Goal: Task Accomplishment & Management: Manage account settings

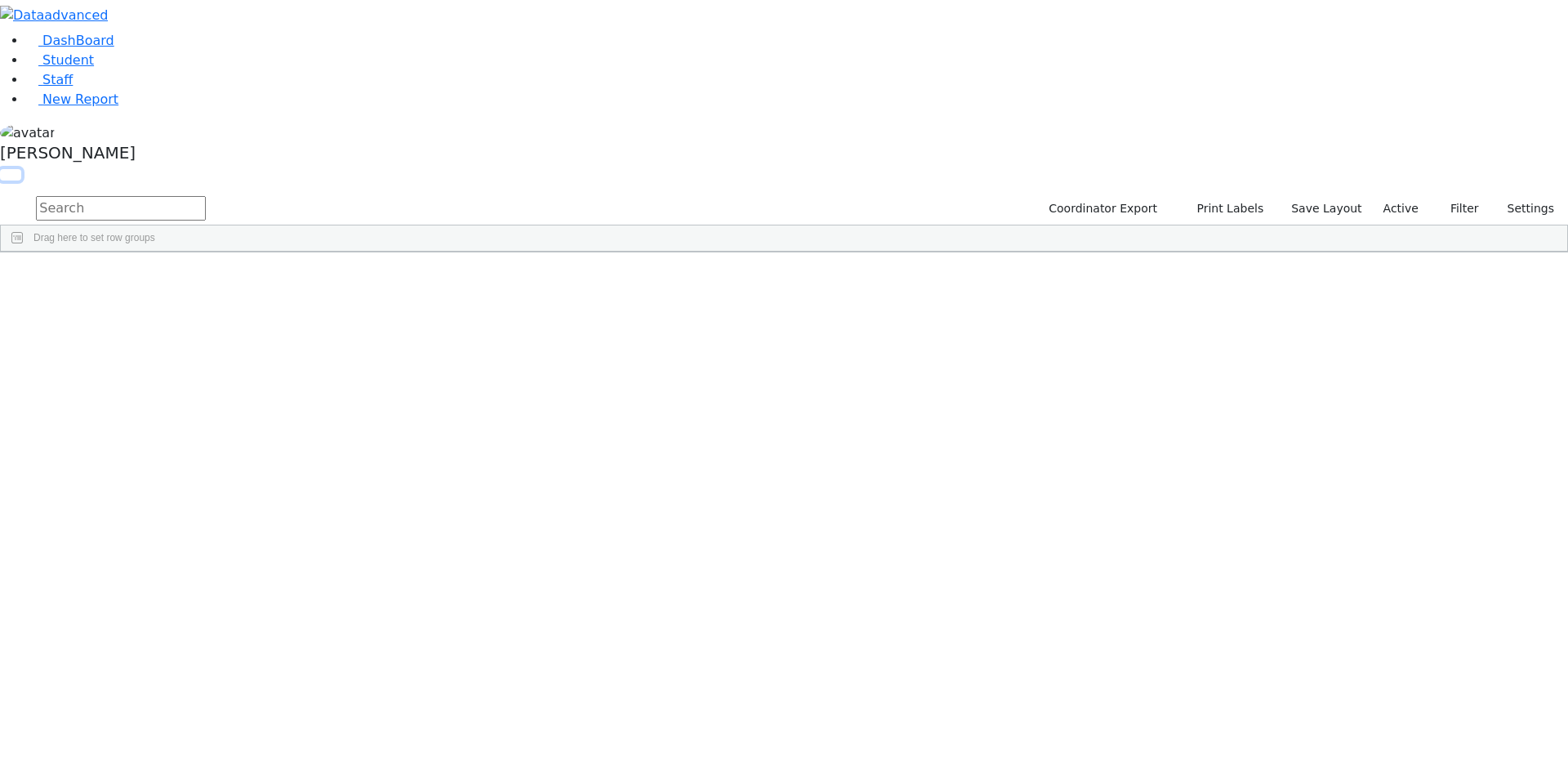
click at [22, 169] on button "button" at bounding box center [10, 175] width 22 height 11
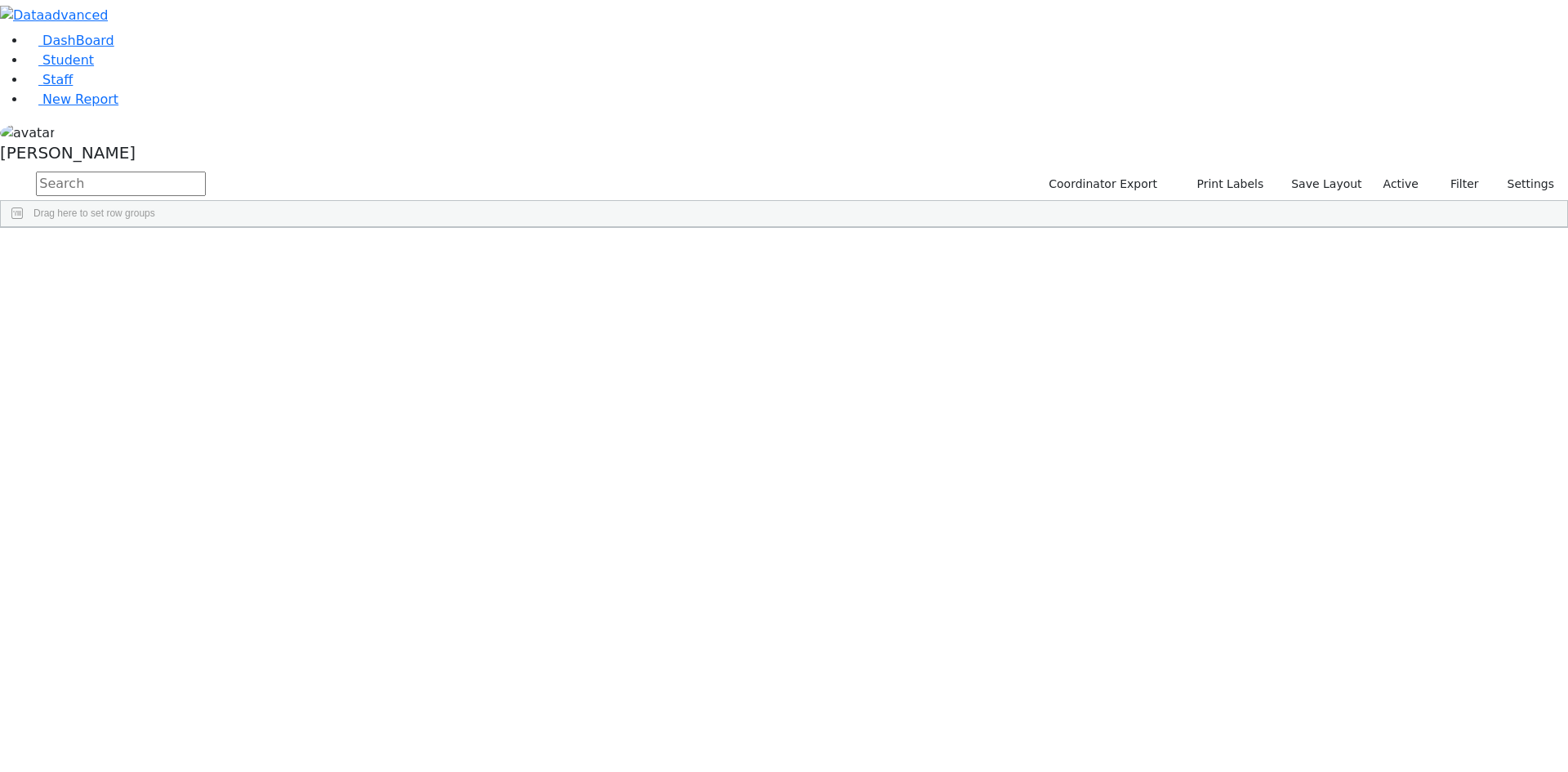
click at [1330, 239] on span at bounding box center [1324, 240] width 13 height 13
click at [1240, 236] on span "filter" at bounding box center [1233, 242] width 13 height 13
click at [1199, 333] on input "checkbox" at bounding box center [1193, 336] width 13 height 13
click at [1199, 391] on input "checkbox" at bounding box center [1193, 391] width 13 height 13
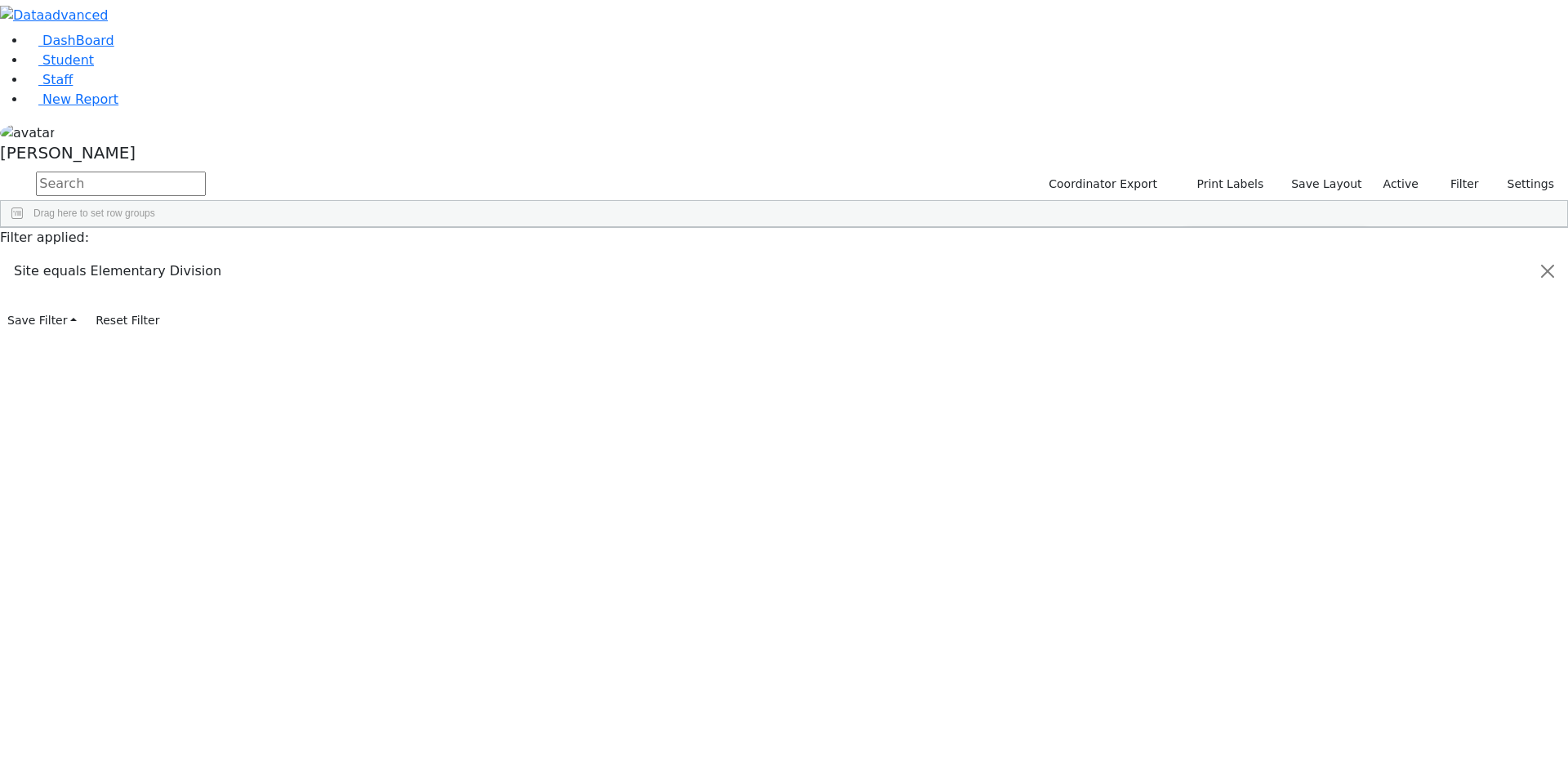
scroll to position [164, 0]
click at [1199, 386] on input "checkbox" at bounding box center [1193, 388] width 13 height 13
click at [1199, 405] on input "checkbox" at bounding box center [1193, 408] width 13 height 13
click at [1199, 424] on input "checkbox" at bounding box center [1193, 428] width 13 height 13
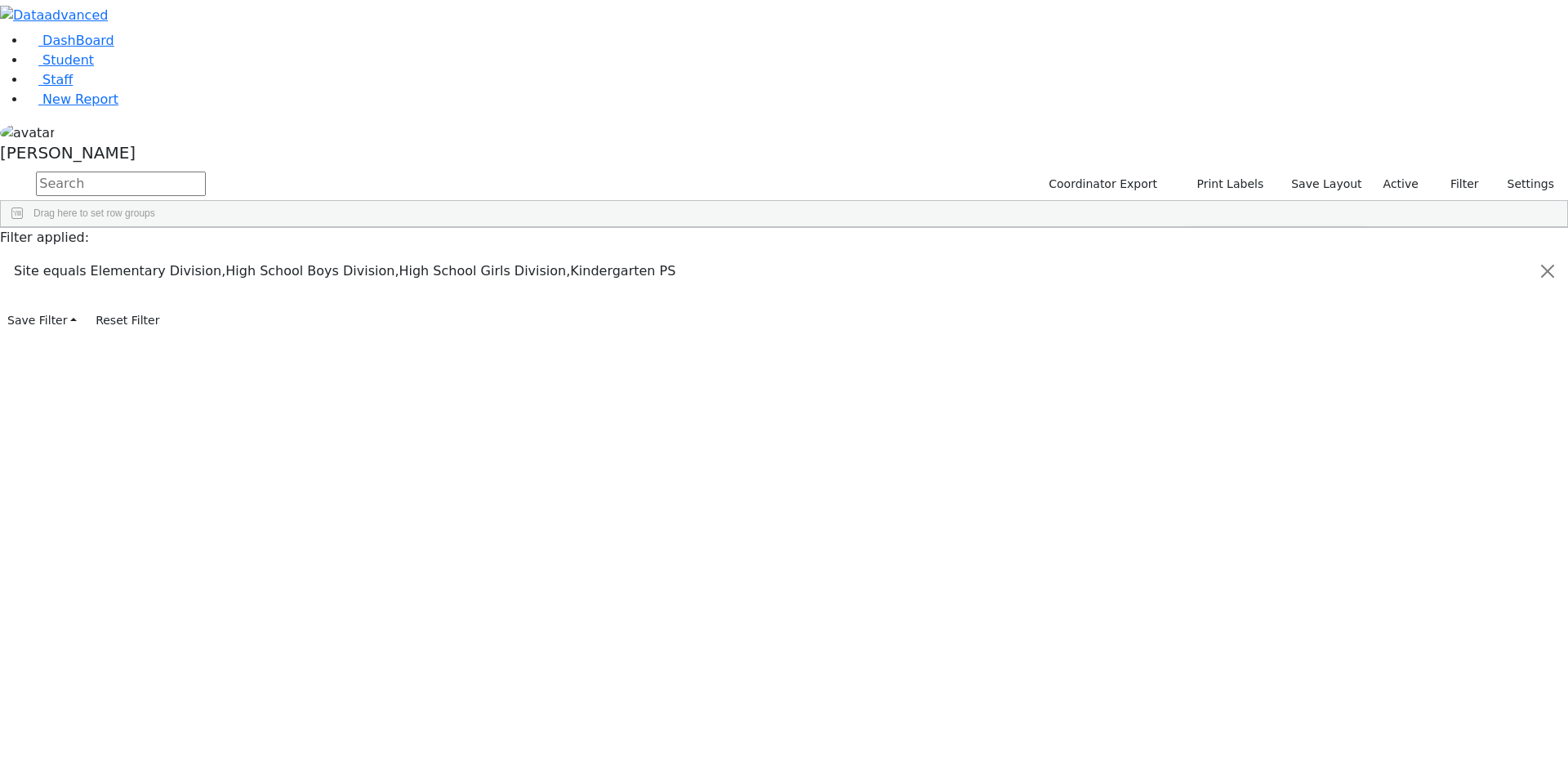
click at [1199, 379] on input "checkbox" at bounding box center [1193, 382] width 13 height 13
click at [0, 0] on div "Students 188 A 24 K 24 W 24 A 24 K 24 W 24 A" at bounding box center [0, 0] width 0 height 0
click at [158, 169] on div "[PERSON_NAME]" at bounding box center [784, 146] width 1568 height 47
click at [240, 130] on link "Sign Out" at bounding box center [230, 117] width 129 height 26
